Goal: Information Seeking & Learning: Learn about a topic

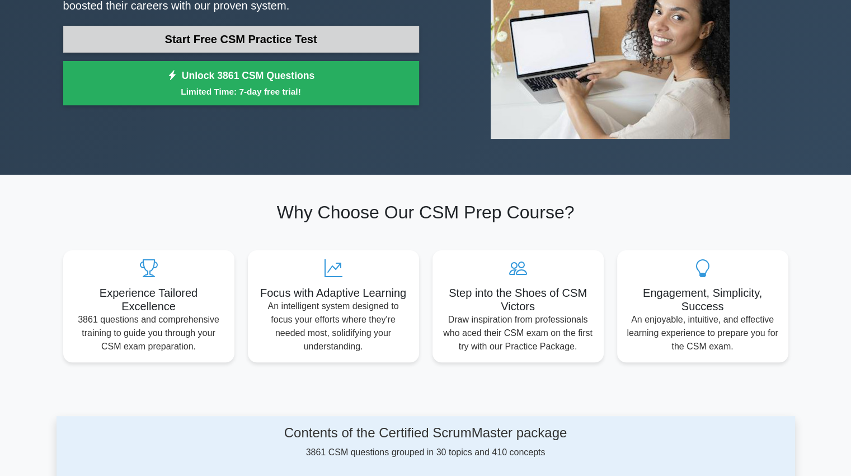
scroll to position [186, 0]
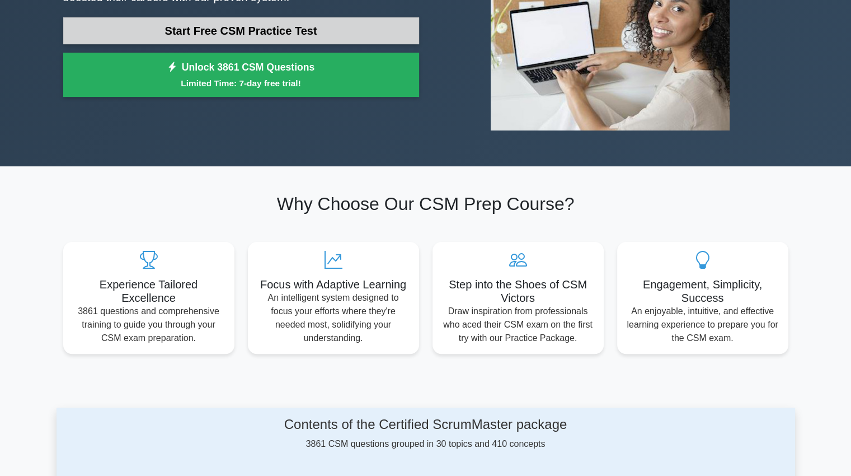
click at [344, 33] on link "Start Free CSM Practice Test" at bounding box center [241, 30] width 356 height 27
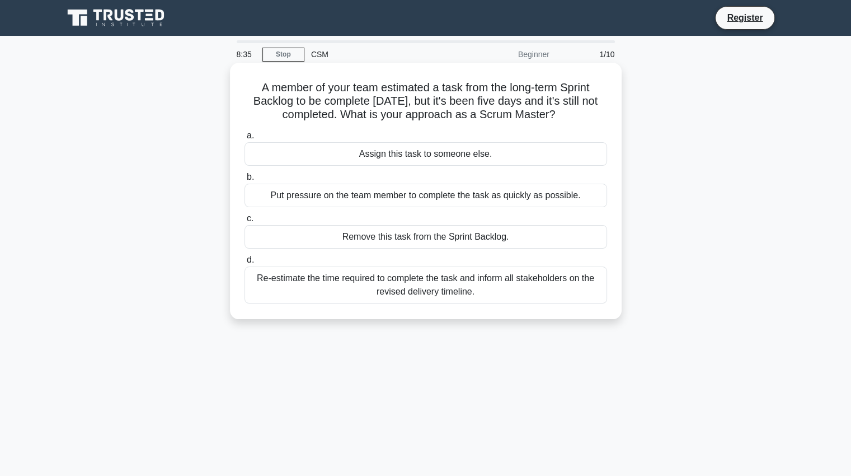
click at [414, 292] on div "Re-estimate the time required to complete the task and inform all stakeholders …" at bounding box center [426, 284] width 363 height 37
click at [245, 264] on input "d. Re-estimate the time required to complete the task and inform all stakeholde…" at bounding box center [245, 259] width 0 height 7
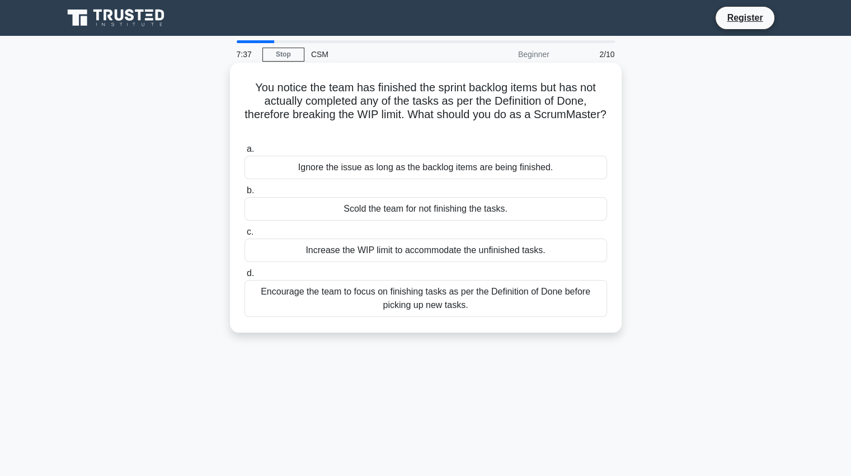
click at [439, 307] on div "Encourage the team to focus on finishing tasks as per the Definition of Done be…" at bounding box center [426, 298] width 363 height 37
click at [245, 277] on input "d. Encourage the team to focus on finishing tasks as per the Definition of Done…" at bounding box center [245, 273] width 0 height 7
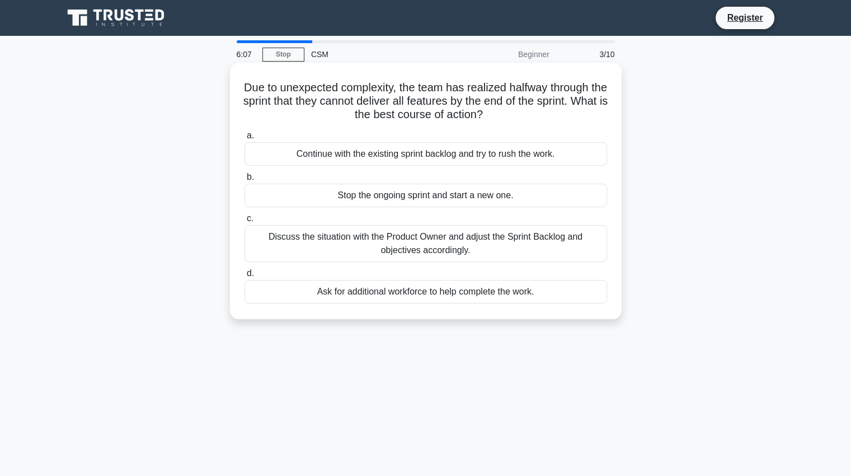
click at [412, 250] on div "Discuss the situation with the Product Owner and adjust the Sprint Backlog and …" at bounding box center [426, 243] width 363 height 37
click at [245, 222] on input "c. Discuss the situation with the Product Owner and adjust the Sprint Backlog a…" at bounding box center [245, 218] width 0 height 7
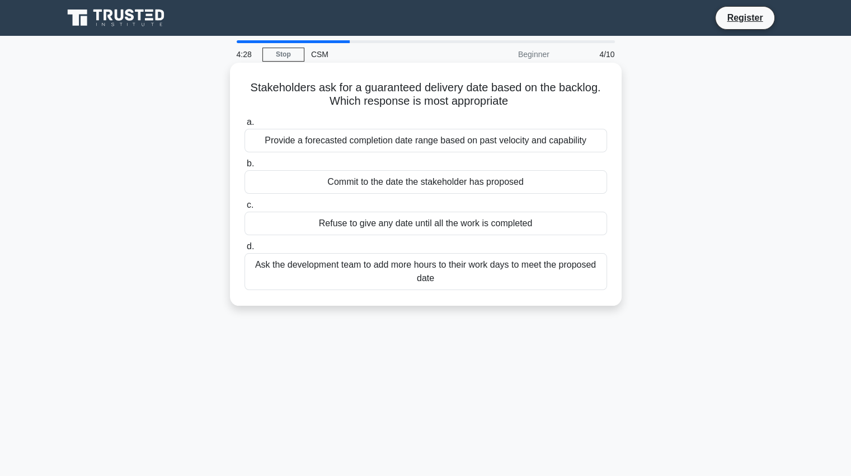
click at [392, 227] on div "Refuse to give any date until all the work is completed" at bounding box center [426, 224] width 363 height 24
click at [245, 209] on input "c. Refuse to give any date until all the work is completed" at bounding box center [245, 204] width 0 height 7
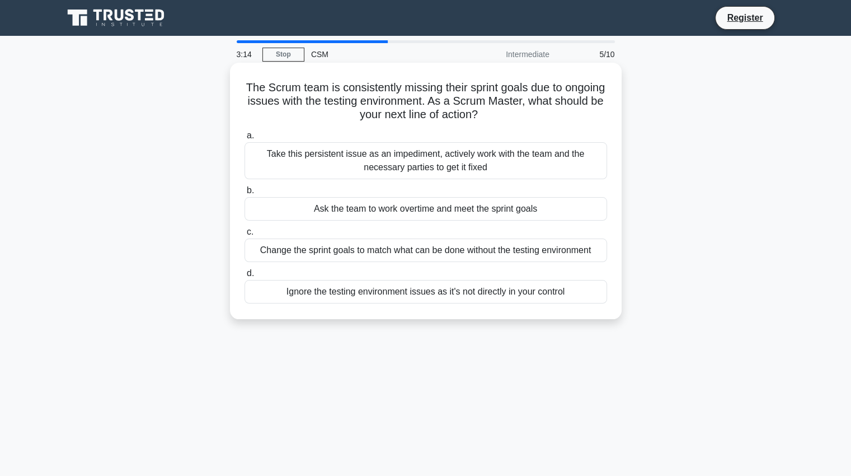
click at [391, 163] on div "Take this persistent issue as an impediment, actively work with the team and th…" at bounding box center [426, 160] width 363 height 37
click at [245, 139] on input "a. Take this persistent issue as an impediment, actively work with the team and…" at bounding box center [245, 135] width 0 height 7
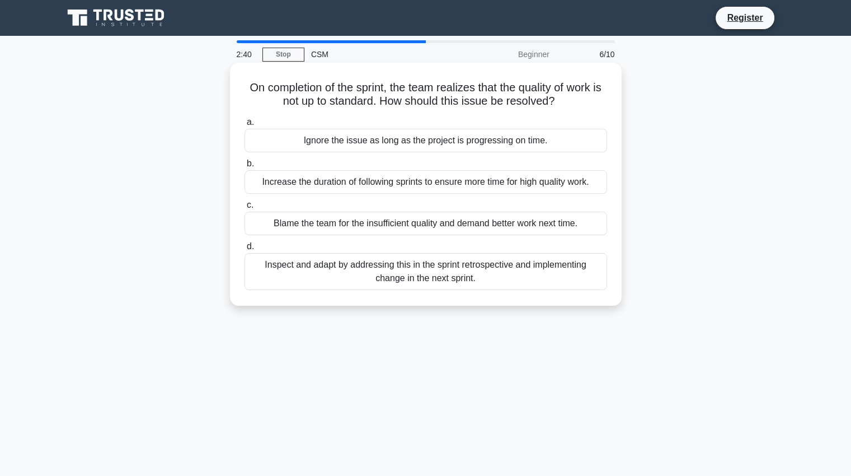
click at [421, 280] on div "Inspect and adapt by addressing this in the sprint retrospective and implementi…" at bounding box center [426, 271] width 363 height 37
click at [245, 250] on input "d. Inspect and adapt by addressing this in the sprint retrospective and impleme…" at bounding box center [245, 246] width 0 height 7
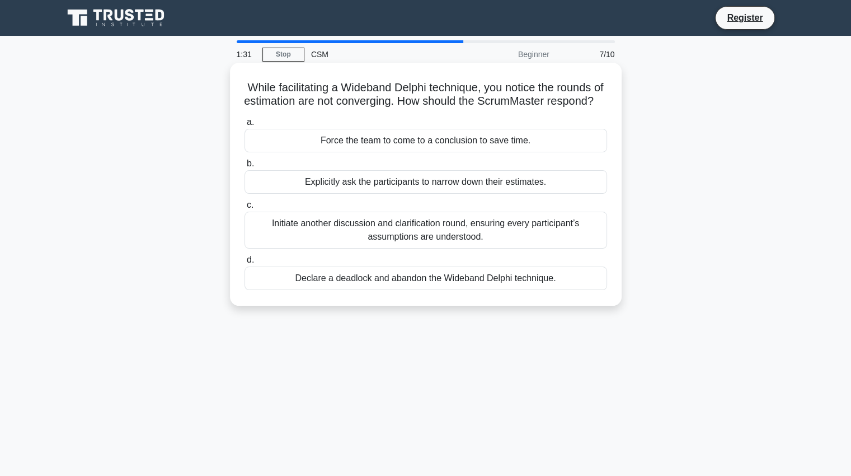
click at [415, 239] on div "Initiate another discussion and clarification round, ensuring every participant…" at bounding box center [426, 230] width 363 height 37
click at [245, 209] on input "c. Initiate another discussion and clarification round, ensuring every particip…" at bounding box center [245, 204] width 0 height 7
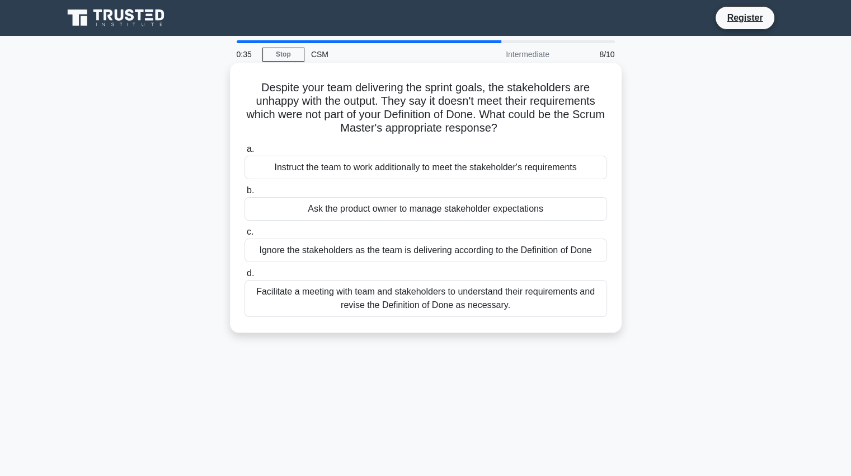
click at [409, 300] on div "Facilitate a meeting with team and stakeholders to understand their requirement…" at bounding box center [426, 298] width 363 height 37
click at [245, 277] on input "d. Facilitate a meeting with team and stakeholders to understand their requirem…" at bounding box center [245, 273] width 0 height 7
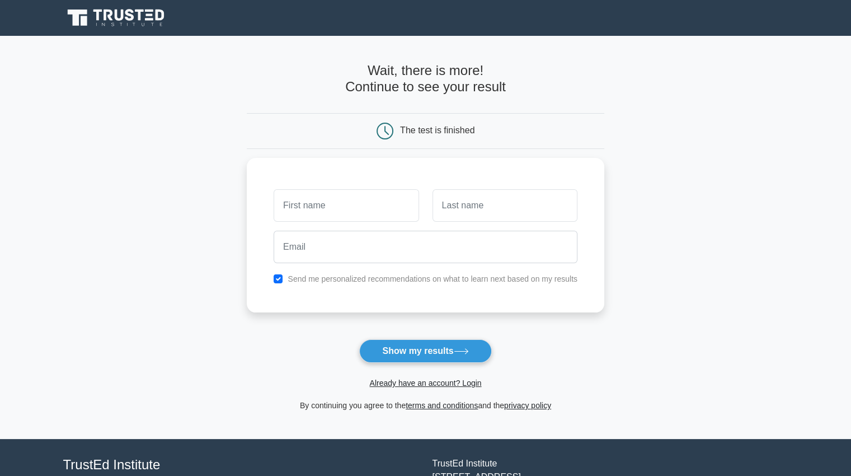
click at [419, 132] on div "The test is finished" at bounding box center [437, 130] width 74 height 10
click at [432, 343] on button "Show my results" at bounding box center [425, 351] width 132 height 24
click at [278, 275] on input "checkbox" at bounding box center [278, 275] width 9 height 9
checkbox input "false"
click at [314, 204] on input "text" at bounding box center [346, 202] width 145 height 32
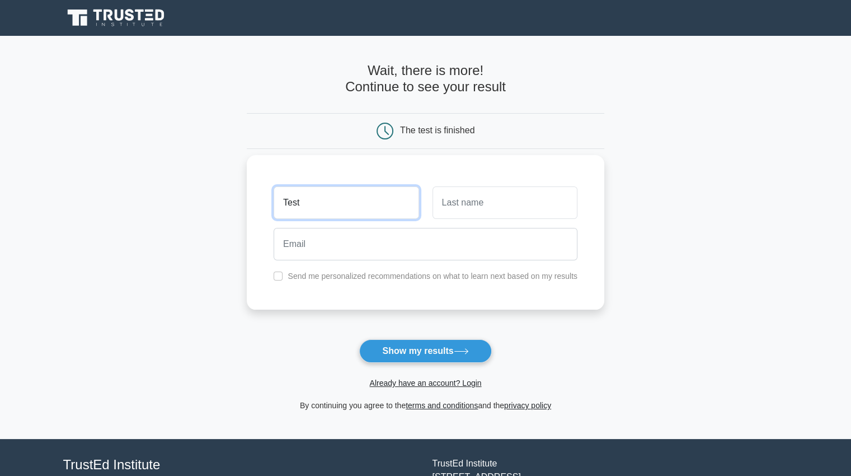
type input "Test"
click at [304, 205] on input "Test" at bounding box center [346, 202] width 145 height 32
click at [471, 205] on input "Trust" at bounding box center [505, 202] width 145 height 32
type input "Trusted"
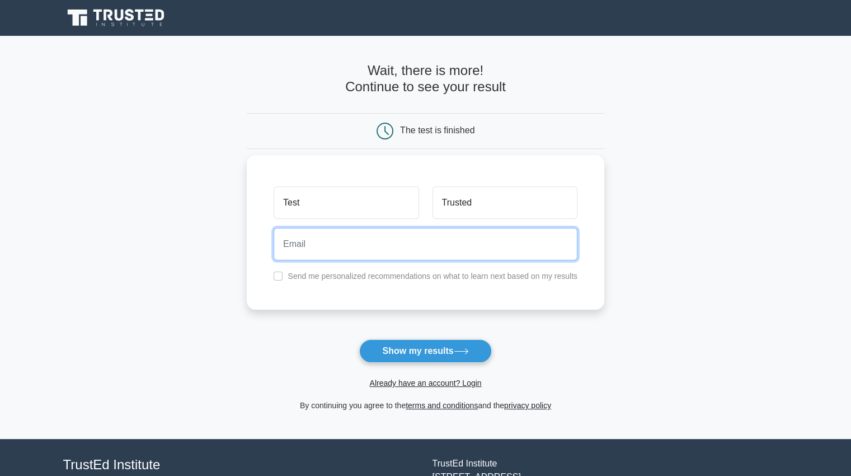
click at [419, 228] on input "email" at bounding box center [426, 244] width 304 height 32
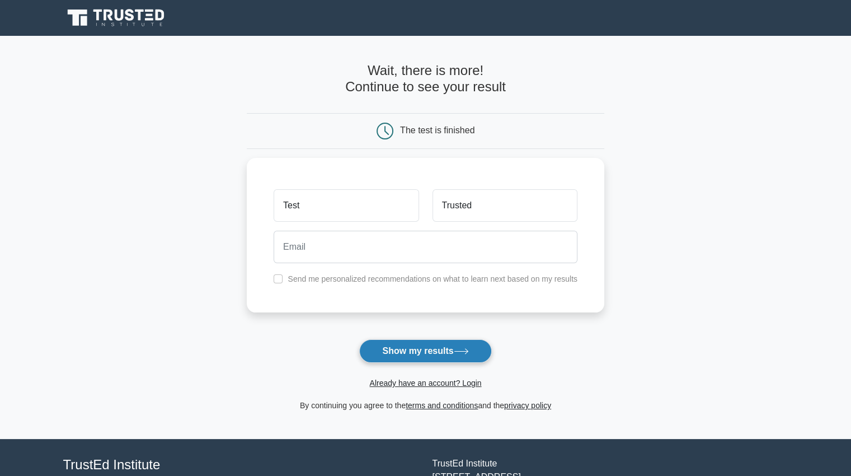
click at [444, 350] on button "Show my results" at bounding box center [425, 351] width 132 height 24
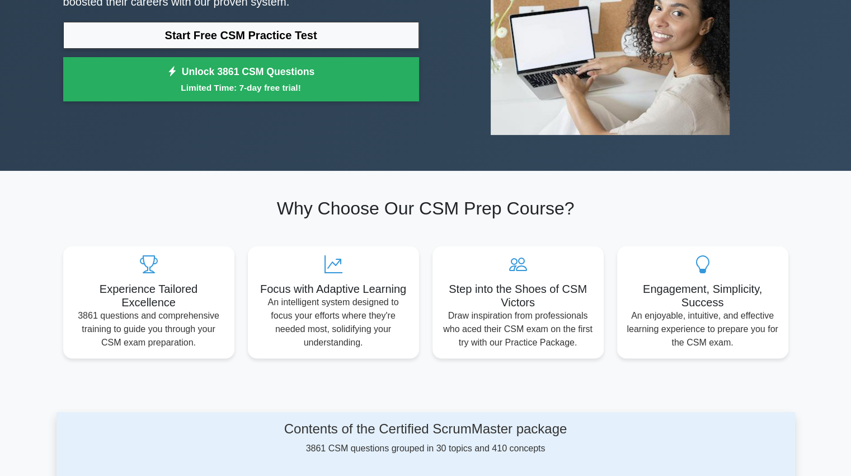
scroll to position [186, 0]
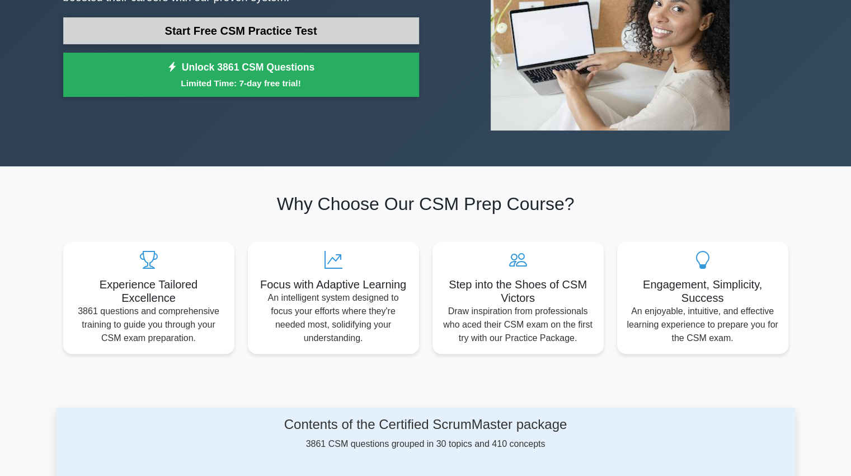
click at [250, 24] on link "Start Free CSM Practice Test" at bounding box center [241, 30] width 356 height 27
